Goal: Download file/media

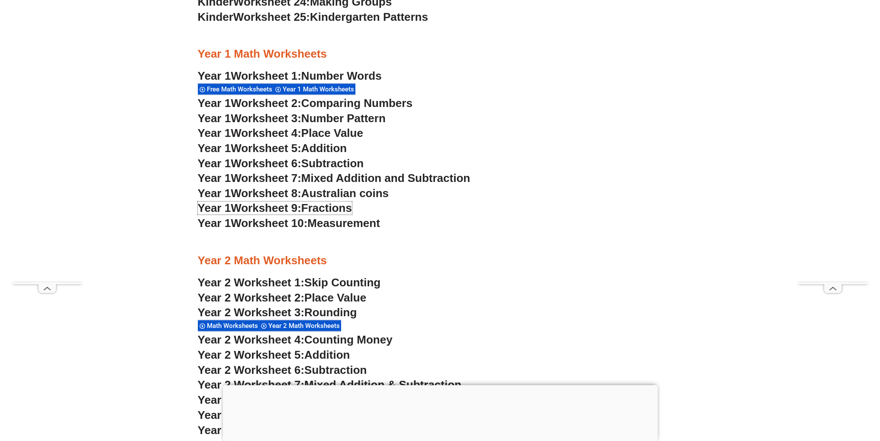
scroll to position [866, 0]
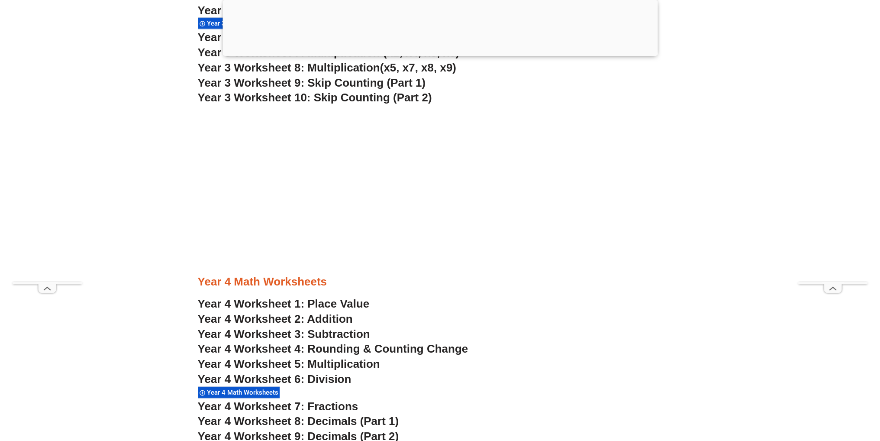
scroll to position [1513, 0]
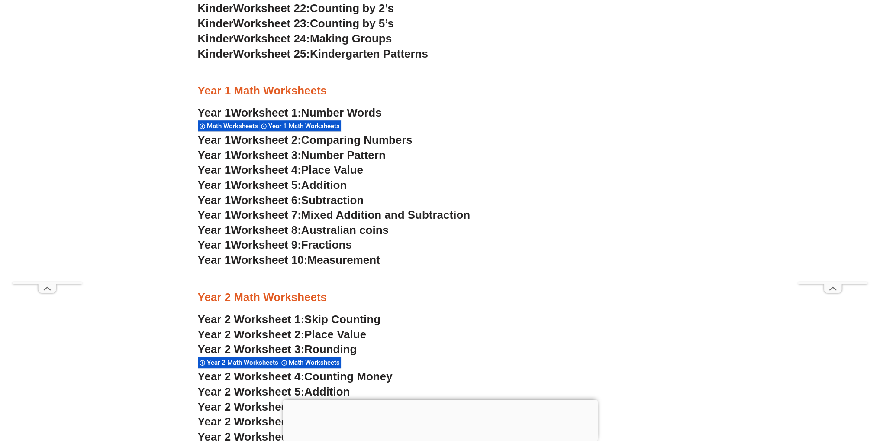
scroll to position [866, 0]
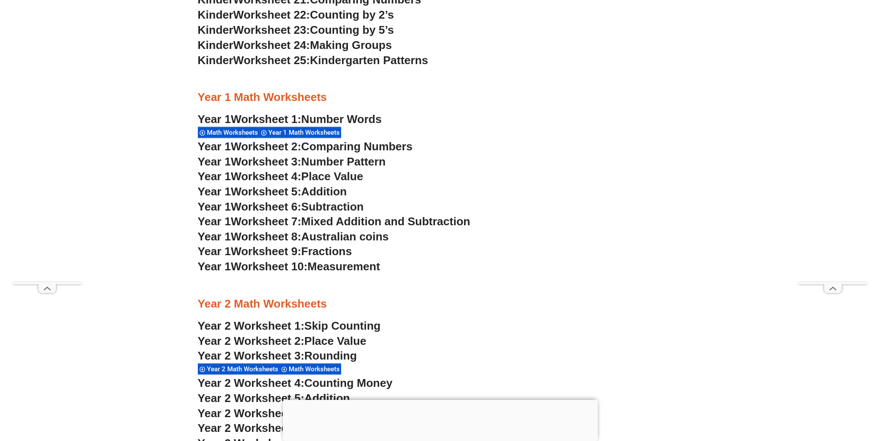
click at [355, 222] on span "Mixed Addition and Subtraction" at bounding box center [385, 221] width 169 height 13
